Goal: Information Seeking & Learning: Learn about a topic

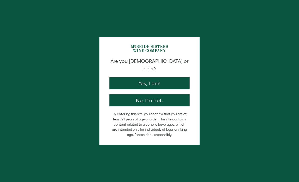
click at [169, 79] on button "Yes, I am!" at bounding box center [149, 83] width 80 height 12
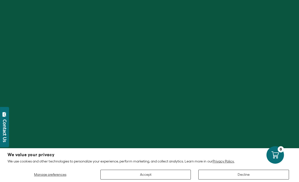
click at [234, 178] on button "Decline" at bounding box center [243, 175] width 91 height 10
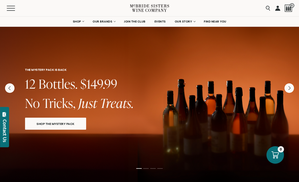
click at [86, 20] on link "SHOP" at bounding box center [78, 22] width 18 height 10
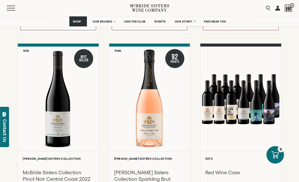
scroll to position [205, 0]
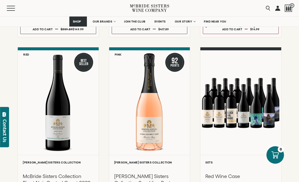
click at [102, 23] on link "OUR BRANDS" at bounding box center [103, 22] width 29 height 10
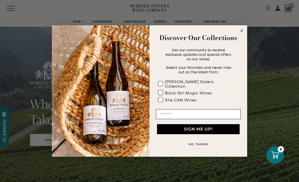
click at [244, 32] on circle "Close dialog" at bounding box center [242, 31] width 6 height 6
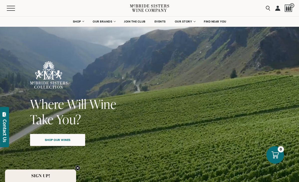
click at [111, 20] on span "OUR BRANDS" at bounding box center [103, 22] width 20 height 4
click at [115, 21] on link "OUR BRANDS" at bounding box center [103, 22] width 29 height 10
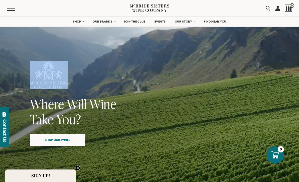
click at [112, 22] on span "OUR BRANDS" at bounding box center [103, 22] width 20 height 4
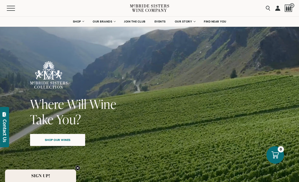
click at [80, 21] on span "SHOP" at bounding box center [77, 22] width 9 height 4
